Goal: Information Seeking & Learning: Learn about a topic

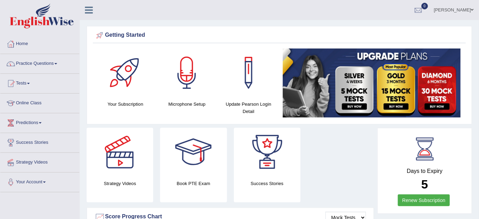
click at [47, 63] on link "Practice Questions" at bounding box center [39, 62] width 79 height 17
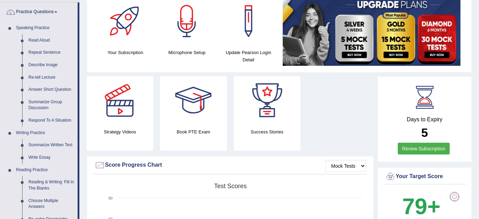
scroll to position [63, 0]
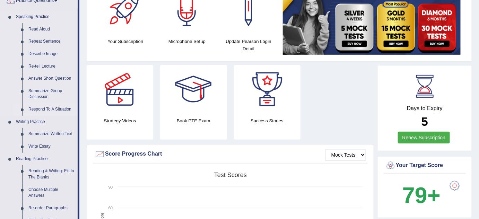
click at [54, 109] on link "Respond To A Situation" at bounding box center [51, 109] width 52 height 12
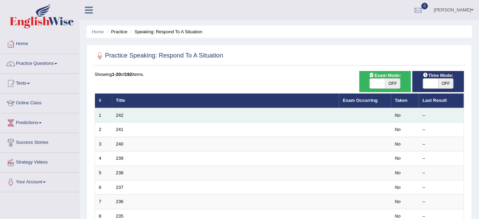
click at [115, 117] on td "242" at bounding box center [225, 115] width 227 height 15
click at [118, 114] on link "242" at bounding box center [120, 115] width 8 height 5
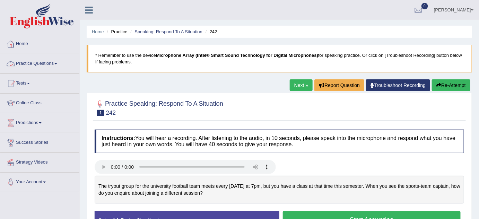
click at [53, 63] on link "Practice Questions" at bounding box center [39, 62] width 79 height 17
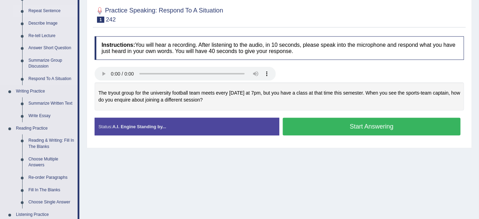
scroll to position [94, 0]
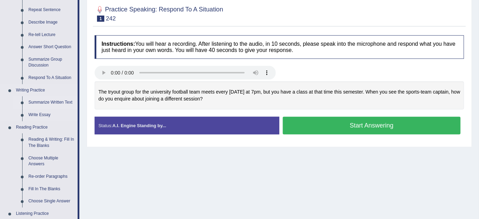
click at [39, 102] on link "Summarize Written Text" at bounding box center [51, 102] width 52 height 12
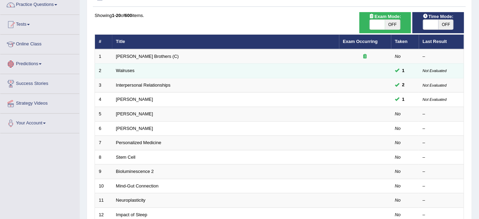
scroll to position [63, 0]
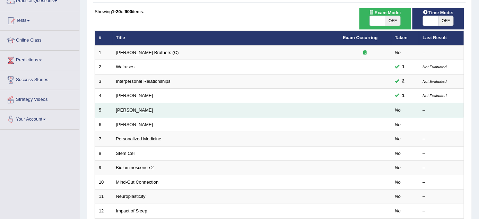
click at [120, 111] on link "Jonas Salk" at bounding box center [134, 109] width 37 height 5
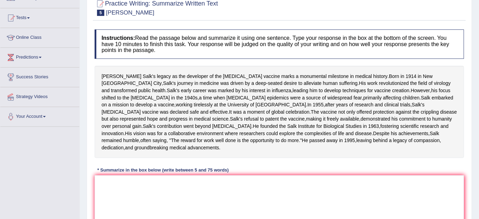
scroll to position [94, 0]
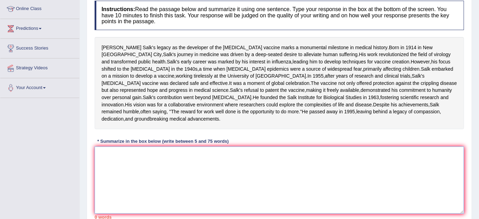
click at [103, 188] on textarea at bounding box center [280, 180] width 370 height 67
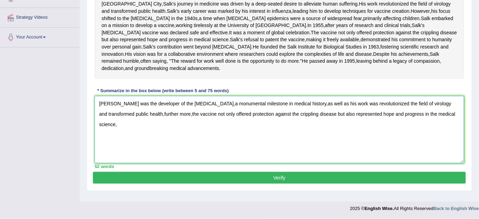
scroll to position [157, 0]
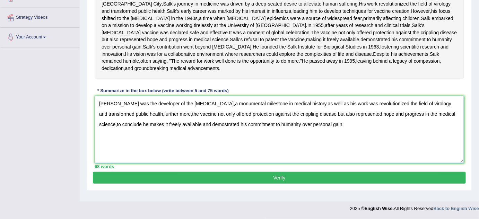
type textarea "Jonas salk was the developer of the Polio vaccine,a monumental milestone in med…"
click at [280, 184] on button "Verify" at bounding box center [279, 178] width 373 height 12
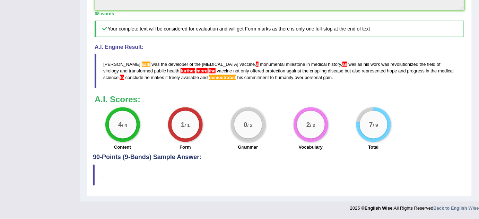
scroll to position [322, 0]
click at [95, 180] on blockquote "." at bounding box center [279, 175] width 373 height 21
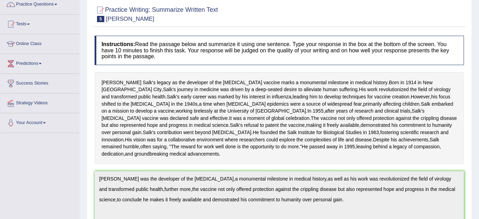
scroll to position [0, 0]
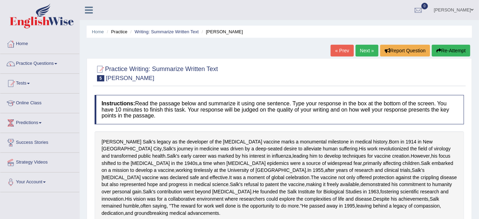
click at [369, 51] on link "Next »" at bounding box center [367, 51] width 23 height 12
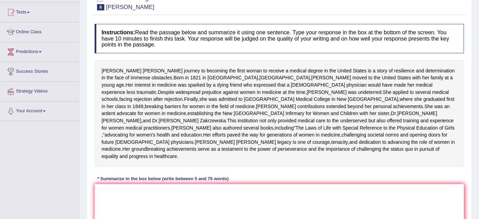
scroll to position [101, 0]
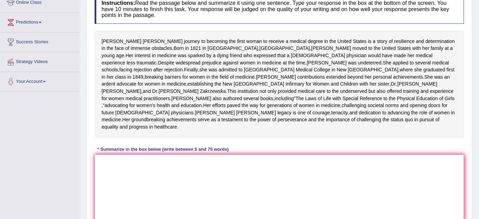
click at [162, 196] on textarea at bounding box center [280, 188] width 370 height 67
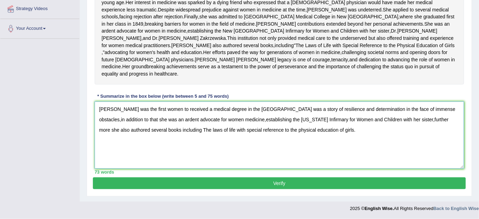
scroll to position [181, 0]
type textarea "Elizabeth Blackwell was the first women to received a medical degree in the Uni…"
click at [375, 183] on button "Verify" at bounding box center [279, 184] width 373 height 12
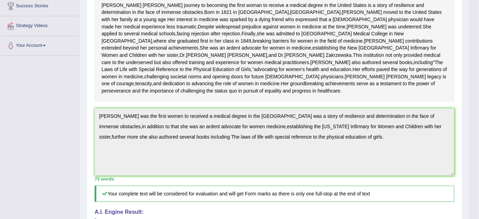
scroll to position [0, 0]
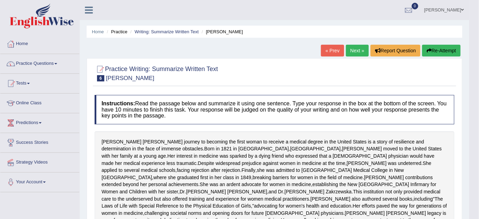
click at [59, 62] on link "Practice Questions" at bounding box center [39, 62] width 79 height 17
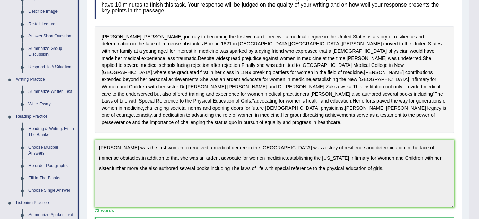
scroll to position [130, 0]
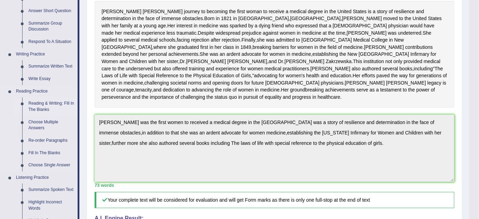
click at [45, 110] on link "Reading & Writing: Fill In The Blanks" at bounding box center [51, 106] width 52 height 18
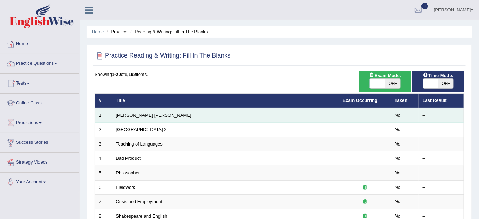
click at [132, 116] on link "[PERSON_NAME] [PERSON_NAME]" at bounding box center [153, 115] width 75 height 5
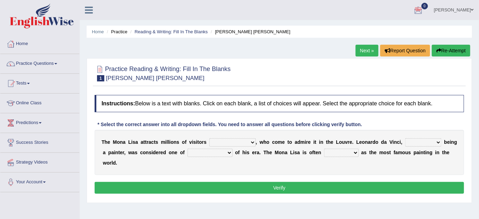
click at [252, 141] on select "around the year the all year all year round per year" at bounding box center [232, 142] width 46 height 8
select select "around the year"
click at [209, 138] on select "around the year the all year all year round per year" at bounding box center [232, 142] width 46 height 8
click at [419, 141] on select "rather than as much as as well as as long as" at bounding box center [423, 142] width 36 height 8
click at [221, 151] on select "better artists artist the better artist the best artists" at bounding box center [210, 153] width 45 height 8
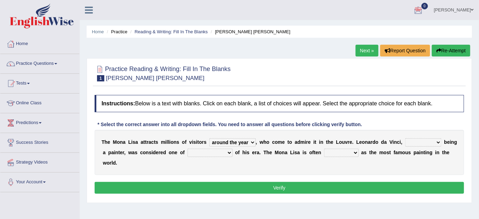
select select "the best artists"
click at [188, 149] on select "better artists artist the better artist the best artists" at bounding box center [210, 153] width 45 height 8
click at [231, 153] on select "better artists artist the better artist the best artists" at bounding box center [210, 153] width 45 height 8
click at [344, 153] on select "classified suggested predicted described" at bounding box center [341, 153] width 35 height 8
select select "classified"
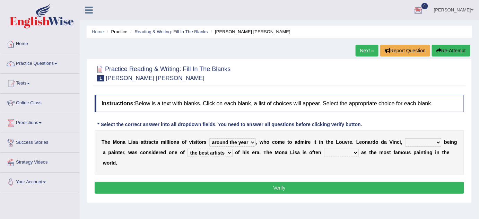
click at [324, 149] on select "classified suggested predicted described" at bounding box center [341, 153] width 35 height 8
click at [418, 141] on select "rather than as much as as well as as long as" at bounding box center [423, 142] width 36 height 8
select select "as long as"
click at [405, 138] on select "rather than as much as as well as as long as" at bounding box center [423, 142] width 36 height 8
click at [274, 187] on button "Verify" at bounding box center [280, 188] width 370 height 12
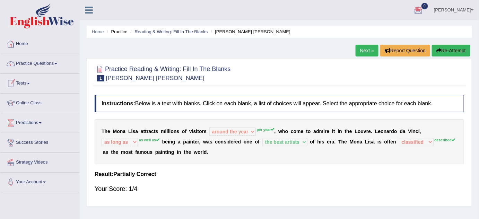
click at [359, 54] on link "Next »" at bounding box center [367, 51] width 23 height 12
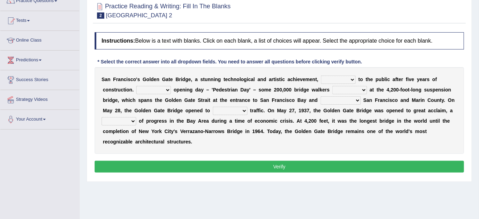
scroll to position [63, 0]
click at [329, 80] on select "opens closes appears equals" at bounding box center [338, 80] width 35 height 8
select select "opens"
click at [321, 76] on select "opens closes appears equals" at bounding box center [338, 80] width 35 height 8
click at [144, 90] on select "On During Since When" at bounding box center [153, 90] width 35 height 8
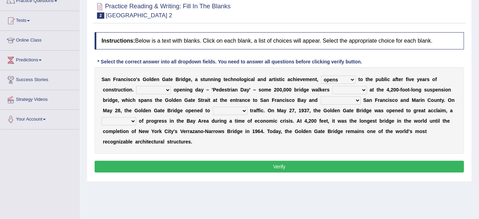
select select "On"
click at [136, 86] on select "On During Since When" at bounding box center [153, 90] width 35 height 8
click at [343, 88] on select "stationed looked marveled laughed" at bounding box center [349, 90] width 35 height 8
select select "marveled"
click at [332, 86] on select "stationed looked marveled laughed" at bounding box center [349, 90] width 35 height 8
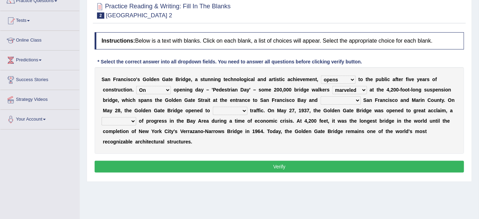
click at [325, 102] on select "separates connects channels differentiates" at bounding box center [341, 100] width 40 height 8
select select "connects"
click at [321, 96] on select "separates connects channels differentiates" at bounding box center [341, 100] width 40 height 8
click at [223, 112] on select "aquatic vehicular airborne watertight" at bounding box center [230, 111] width 35 height 8
select select "aquatic"
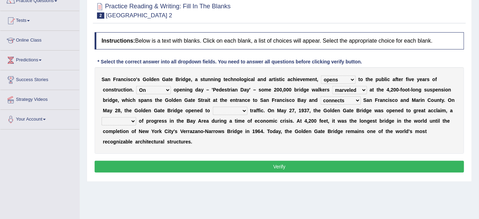
click at [213, 107] on select "aquatic vehicular airborne watertight" at bounding box center [230, 111] width 35 height 8
click at [241, 111] on select "aquatic vehicular airborne watertight" at bounding box center [230, 111] width 35 height 8
click at [213, 107] on select "aquatic vehicular airborne watertight" at bounding box center [230, 111] width 35 height 8
click at [114, 121] on select "denial symbol technique yield" at bounding box center [119, 121] width 35 height 8
select select "denial"
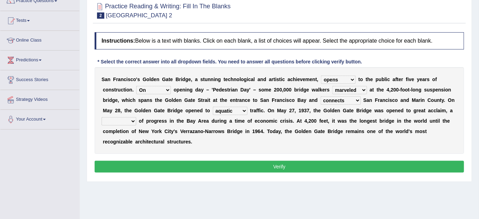
click at [102, 117] on select "denial symbol technique yield" at bounding box center [119, 121] width 35 height 8
click at [127, 168] on button "Verify" at bounding box center [280, 167] width 370 height 12
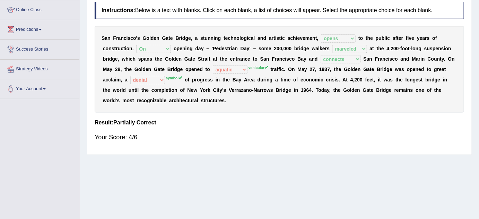
scroll to position [0, 0]
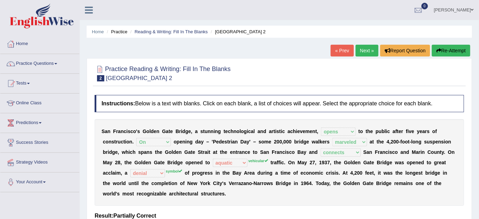
click at [363, 49] on link "Next »" at bounding box center [367, 51] width 23 height 12
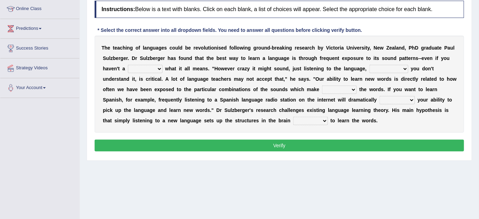
scroll to position [63, 0]
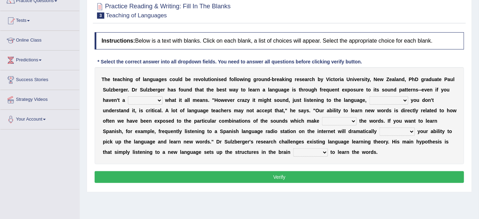
click at [134, 100] on select "dew claw clue due" at bounding box center [145, 100] width 35 height 8
select select "clue"
click at [128, 96] on select "dew claw clue due" at bounding box center [145, 100] width 35 height 8
click at [379, 101] on select "but also all together even though if so" at bounding box center [389, 100] width 39 height 8
click at [370, 96] on select "but also all together even though if so" at bounding box center [389, 100] width 39 height 8
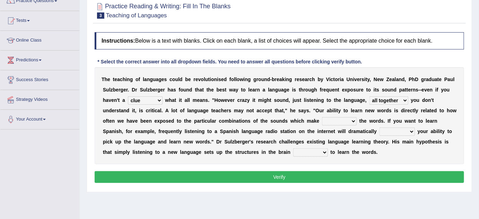
click at [385, 98] on select "but also all together even though if so" at bounding box center [389, 100] width 39 height 8
select select "even though"
click at [370, 96] on select "but also all together even though if so" at bounding box center [389, 100] width 39 height 8
click at [332, 122] on select "down up of on" at bounding box center [339, 121] width 35 height 8
select select "up"
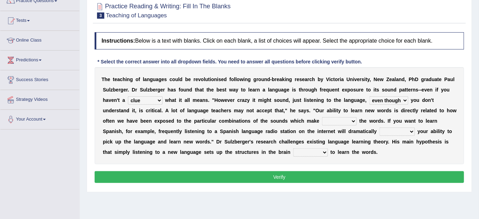
click at [322, 117] on select "down up of on" at bounding box center [339, 121] width 35 height 8
click at [394, 128] on select "evaluate exaggerate describe boost" at bounding box center [397, 132] width 35 height 8
select select "boost"
click at [380, 128] on select "evaluate exaggerate describe boost" at bounding box center [397, 132] width 35 height 8
click at [298, 152] on select "requiring required directed to require" at bounding box center [310, 152] width 35 height 8
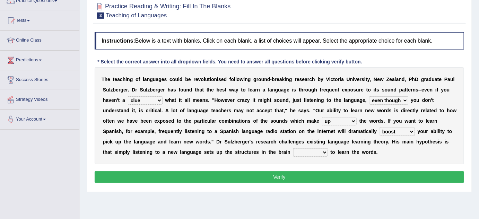
select select "requiring"
click at [293, 148] on select "requiring required directed to require" at bounding box center [310, 152] width 35 height 8
click at [326, 179] on button "Verify" at bounding box center [280, 177] width 370 height 12
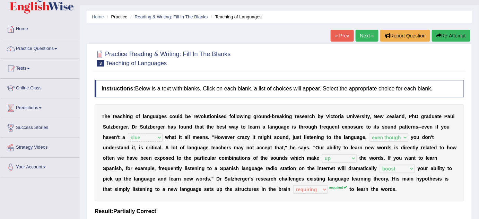
scroll to position [0, 0]
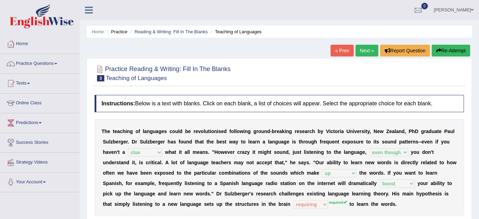
click at [366, 54] on link "Next »" at bounding box center [367, 51] width 23 height 12
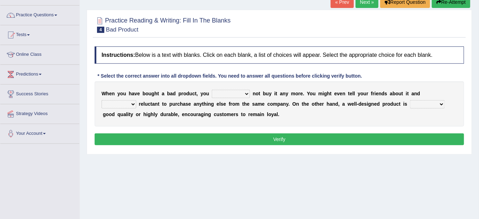
scroll to position [63, 0]
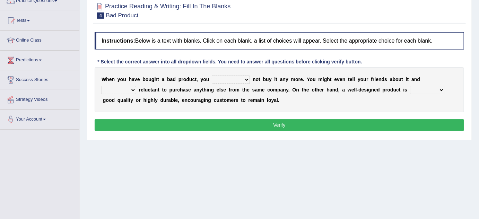
click at [227, 81] on select "would have should have should" at bounding box center [231, 80] width 38 height 8
select select "should"
click at [212, 76] on select "would have should have should" at bounding box center [231, 80] width 38 height 8
click at [136, 86] on select "is are be being" at bounding box center [119, 90] width 35 height 8
select select "being"
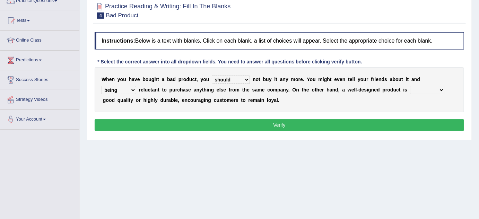
click at [136, 86] on select "is are be being" at bounding box center [119, 90] width 35 height 8
click at [410, 92] on select "both also neither either" at bounding box center [427, 90] width 35 height 8
select select "also"
click at [410, 86] on select "both also neither either" at bounding box center [427, 90] width 35 height 8
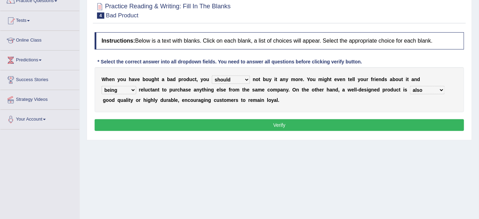
click at [204, 119] on button "Verify" at bounding box center [280, 125] width 370 height 12
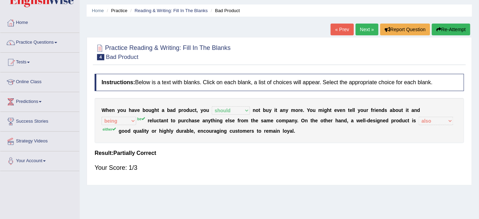
scroll to position [31, 0]
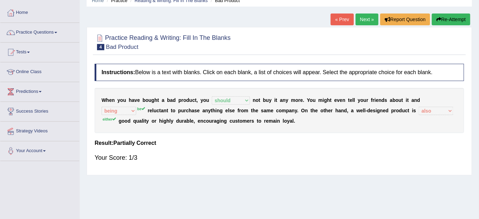
click at [367, 22] on link "Next »" at bounding box center [367, 20] width 23 height 12
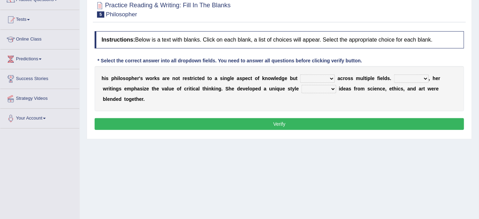
scroll to position [64, 0]
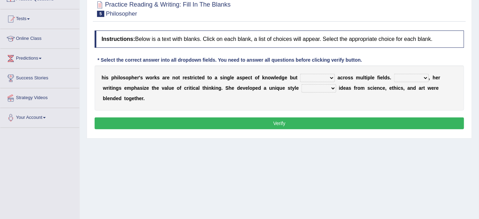
click at [307, 76] on select "constrain contain assemble extend" at bounding box center [317, 78] width 35 height 8
select select "extend"
click at [300, 74] on select "constrain contain assemble extend" at bounding box center [317, 78] width 35 height 8
click at [409, 76] on select "Rather So Moreover Likely" at bounding box center [411, 78] width 35 height 8
select select "So"
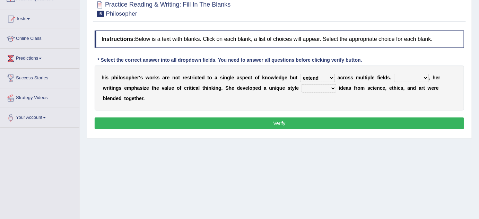
click at [394, 74] on select "Rather So Moreover Likely" at bounding box center [411, 78] width 35 height 8
click at [312, 89] on select "in that that which in which" at bounding box center [319, 88] width 35 height 8
select select "that"
click at [302, 84] on select "in that that which in which" at bounding box center [319, 88] width 35 height 8
click at [227, 123] on button "Verify" at bounding box center [280, 124] width 370 height 12
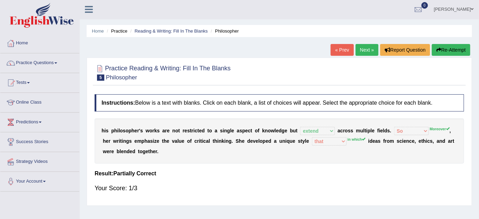
scroll to position [0, 0]
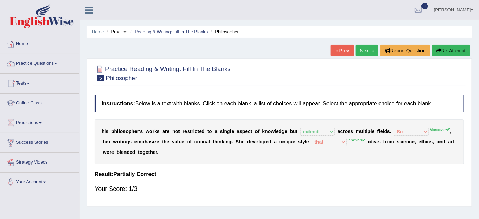
click at [365, 52] on link "Next »" at bounding box center [367, 51] width 23 height 12
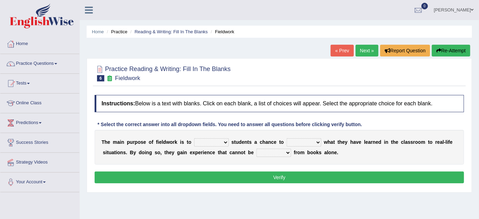
click at [215, 143] on select "resemble stow rave offer" at bounding box center [211, 142] width 35 height 8
select select "resemble"
click at [194, 138] on select "resemble stow rave offer" at bounding box center [211, 142] width 35 height 8
click at [303, 141] on select "compare align apply dismount" at bounding box center [304, 142] width 35 height 8
select select "apply"
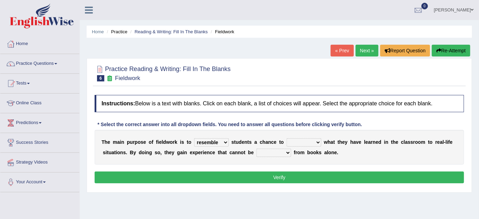
click at [287, 138] on select "compare align apply dismount" at bounding box center [304, 142] width 35 height 8
click at [268, 152] on select "originated prepared obtained touted" at bounding box center [274, 153] width 35 height 8
select select "obtained"
click at [257, 149] on select "originated prepared obtained touted" at bounding box center [274, 153] width 35 height 8
click at [218, 141] on select "resemble stow rave offer" at bounding box center [211, 142] width 35 height 8
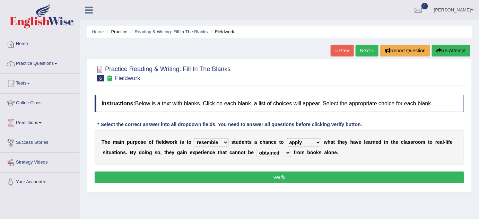
click at [218, 141] on select "resemble stow rave offer" at bounding box center [211, 142] width 35 height 8
click at [247, 172] on button "Verify" at bounding box center [280, 178] width 370 height 12
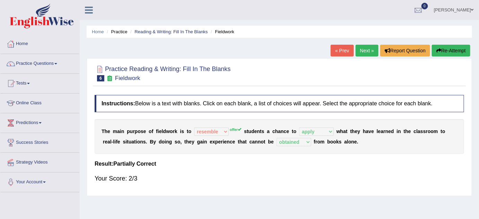
click at [362, 51] on link "Next »" at bounding box center [367, 51] width 23 height 12
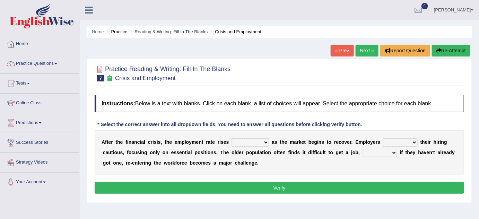
click at [260, 142] on select "normally conversely strenuously sharply" at bounding box center [250, 142] width 37 height 8
select select "sharply"
click at [232, 138] on select "normally conversely strenuously sharply" at bounding box center [250, 142] width 37 height 8
click at [403, 141] on select "keeping kept keep are kept" at bounding box center [400, 142] width 35 height 8
select select "keep"
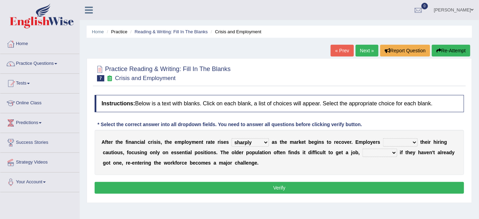
click at [383, 138] on select "keeping kept keep are kept" at bounding box center [400, 142] width 35 height 8
click at [376, 154] on select "although while then because" at bounding box center [380, 153] width 35 height 8
click at [363, 149] on select "although while then because" at bounding box center [380, 153] width 35 height 8
click at [377, 149] on select "although while then because" at bounding box center [380, 153] width 35 height 8
select select "because"
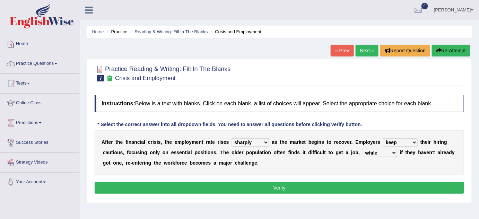
click at [363, 149] on select "although while then because" at bounding box center [380, 153] width 35 height 8
click at [354, 189] on button "Verify" at bounding box center [280, 188] width 370 height 12
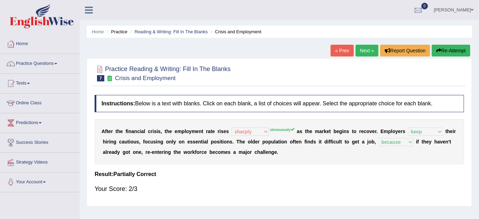
click at [366, 53] on link "Next »" at bounding box center [367, 51] width 23 height 12
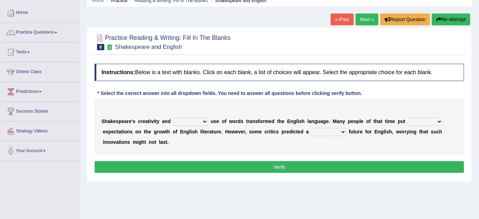
scroll to position [63, 0]
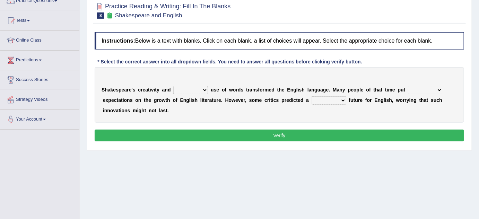
click at [186, 91] on select "idealized intensive fancied inventive" at bounding box center [190, 90] width 35 height 8
select select "intensive"
click at [173, 86] on select "idealized intensive fancied inventive" at bounding box center [190, 90] width 35 height 8
click at [415, 89] on select "wide much high more" at bounding box center [425, 90] width 35 height 8
select select "high"
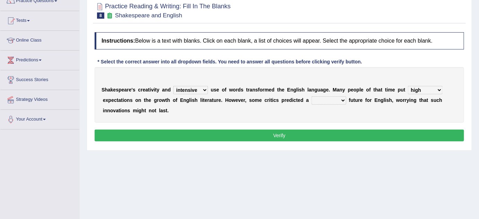
click at [408, 86] on select "wide much high more" at bounding box center [425, 90] width 35 height 8
click at [320, 101] on select "monetary promising irresistible daunting" at bounding box center [329, 100] width 35 height 8
select select "promising"
click at [312, 96] on select "monetary promising irresistible daunting" at bounding box center [329, 100] width 35 height 8
click at [282, 133] on button "Verify" at bounding box center [280, 136] width 370 height 12
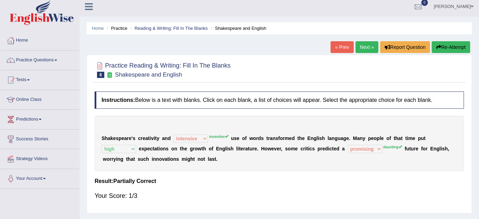
scroll to position [0, 0]
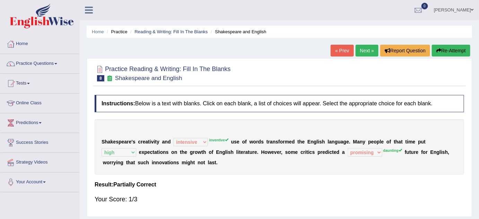
click at [371, 53] on link "Next »" at bounding box center [367, 51] width 23 height 12
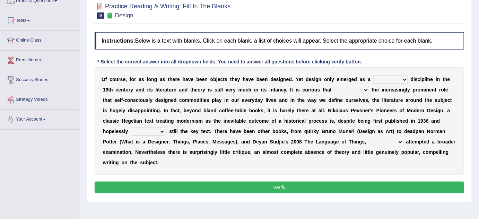
click at [383, 79] on select "bilateral ubiquitous foremost dedicated" at bounding box center [390, 80] width 35 height 8
select select "ubiquitous"
click at [373, 76] on select "bilateral ubiquitous foremost dedicated" at bounding box center [390, 80] width 35 height 8
click at [340, 89] on select "since despite within through" at bounding box center [352, 90] width 35 height 8
select select "since"
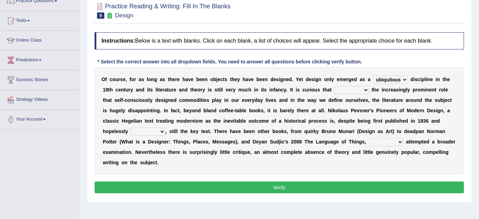
click at [335, 86] on select "since despite within through" at bounding box center [352, 90] width 35 height 8
click at [145, 133] on select "dates dating date dated" at bounding box center [148, 132] width 35 height 8
select select "dated"
click at [131, 128] on select "dates dating date dated" at bounding box center [148, 132] width 35 height 8
click at [388, 143] on select "which then however as" at bounding box center [386, 142] width 35 height 8
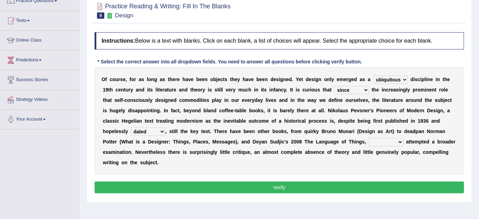
select select "which"
click at [369, 138] on select "which then however as" at bounding box center [386, 142] width 35 height 8
click at [308, 187] on button "Verify" at bounding box center [280, 188] width 370 height 12
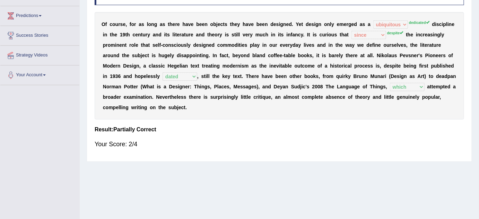
scroll to position [19, 0]
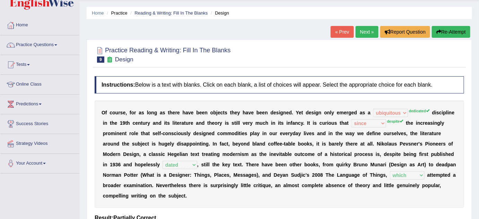
click at [367, 33] on link "Next »" at bounding box center [367, 32] width 23 height 12
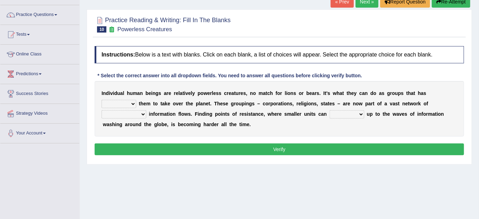
scroll to position [63, 0]
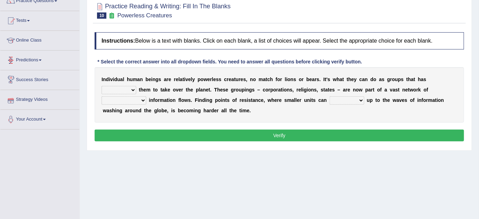
click at [120, 88] on select "enabled contended embodied conjured" at bounding box center [119, 90] width 35 height 8
select select "embodied"
click at [102, 86] on select "enabled contended embodied conjured" at bounding box center [119, 90] width 35 height 8
click at [141, 100] on select "interconnected overlapping fastened exploited" at bounding box center [124, 100] width 45 height 8
select select "interconnected"
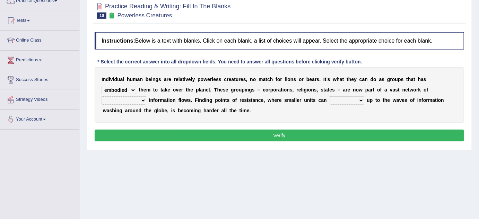
click at [102, 96] on select "interconnected overlapping fastened exploited" at bounding box center [124, 100] width 45 height 8
click at [348, 102] on select "stand raise hail pump" at bounding box center [347, 100] width 35 height 8
select select "raise"
click at [330, 96] on select "stand raise hail pump" at bounding box center [347, 100] width 35 height 8
click at [353, 101] on select "stand raise hail pump" at bounding box center [347, 100] width 35 height 8
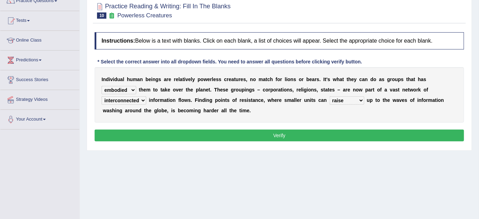
click at [312, 132] on button "Verify" at bounding box center [280, 136] width 370 height 12
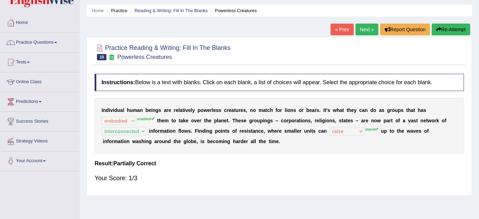
scroll to position [0, 0]
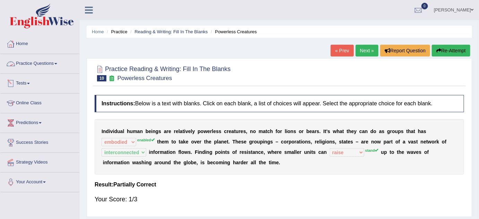
click at [56, 62] on link "Practice Questions" at bounding box center [39, 62] width 79 height 17
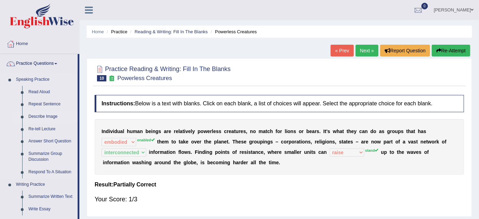
click at [53, 116] on link "Describe Image" at bounding box center [51, 117] width 52 height 12
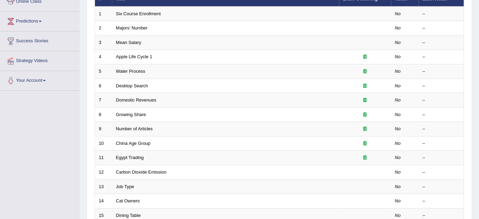
scroll to position [63, 0]
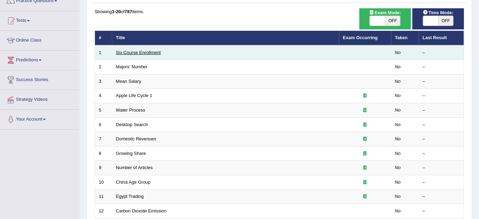
click at [132, 52] on link "Six Course Enrollment" at bounding box center [138, 52] width 45 height 5
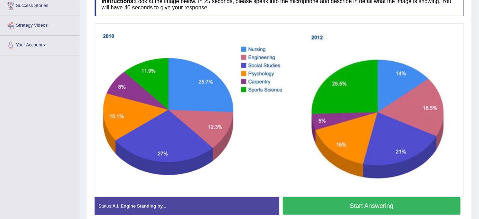
scroll to position [126, 0]
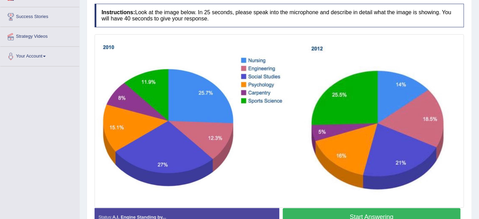
click at [339, 211] on button "Start Answering" at bounding box center [372, 217] width 178 height 18
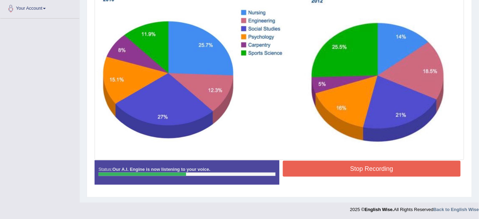
scroll to position [142, 0]
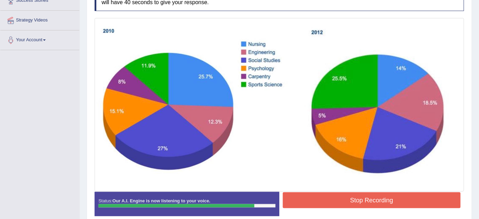
click at [363, 197] on button "Stop Recording" at bounding box center [372, 200] width 178 height 16
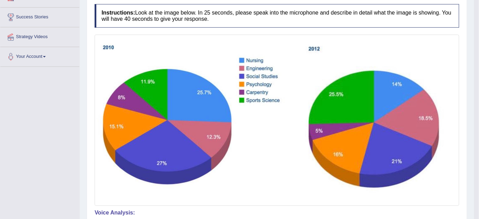
scroll to position [86, 0]
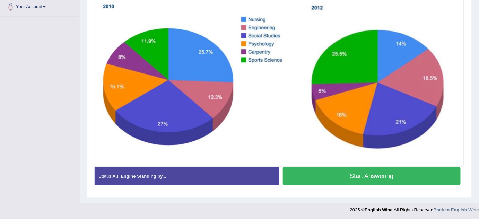
click at [354, 173] on button "Start Answering" at bounding box center [372, 176] width 178 height 18
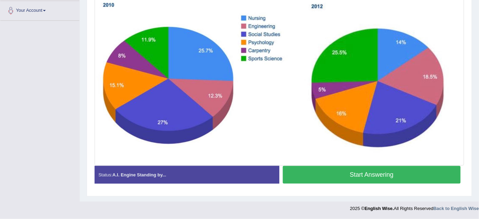
scroll to position [171, 0]
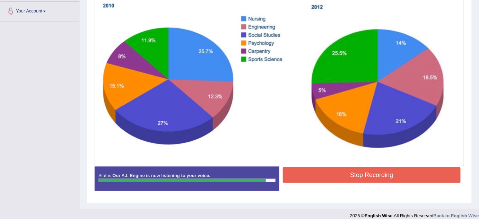
click at [352, 176] on button "Stop Recording" at bounding box center [372, 175] width 178 height 16
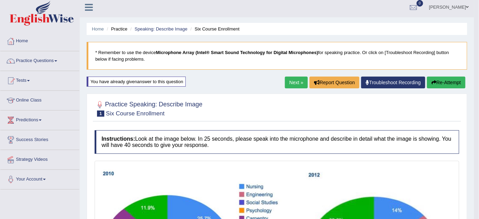
scroll to position [0, 0]
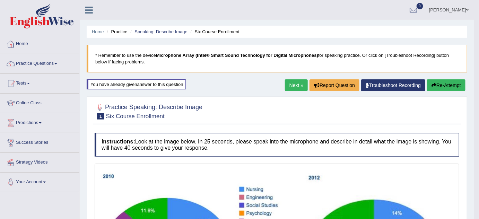
click at [297, 85] on link "Next »" at bounding box center [296, 85] width 23 height 12
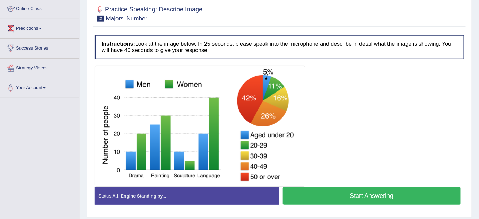
click at [383, 194] on button "Start Answering" at bounding box center [372, 196] width 178 height 18
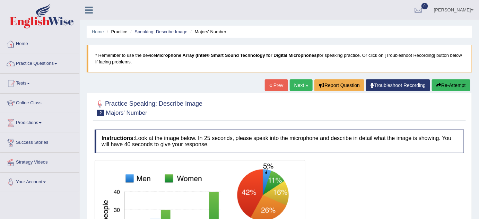
click at [444, 88] on button "Re-Attempt" at bounding box center [451, 85] width 38 height 12
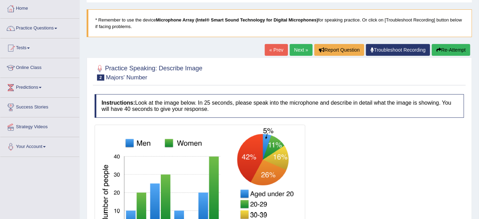
scroll to position [94, 0]
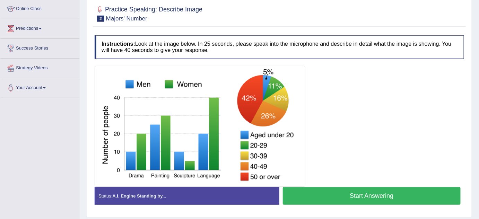
click at [377, 193] on button "Start Answering" at bounding box center [372, 196] width 178 height 18
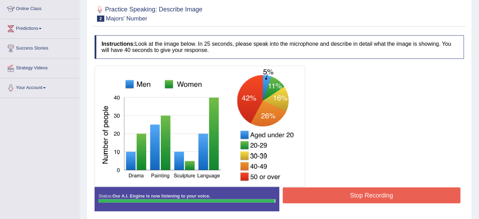
click at [382, 192] on button "Stop Recording" at bounding box center [372, 196] width 178 height 16
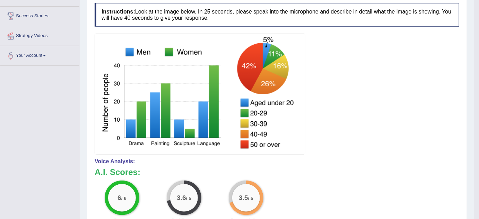
scroll to position [126, 0]
